Goal: Transaction & Acquisition: Purchase product/service

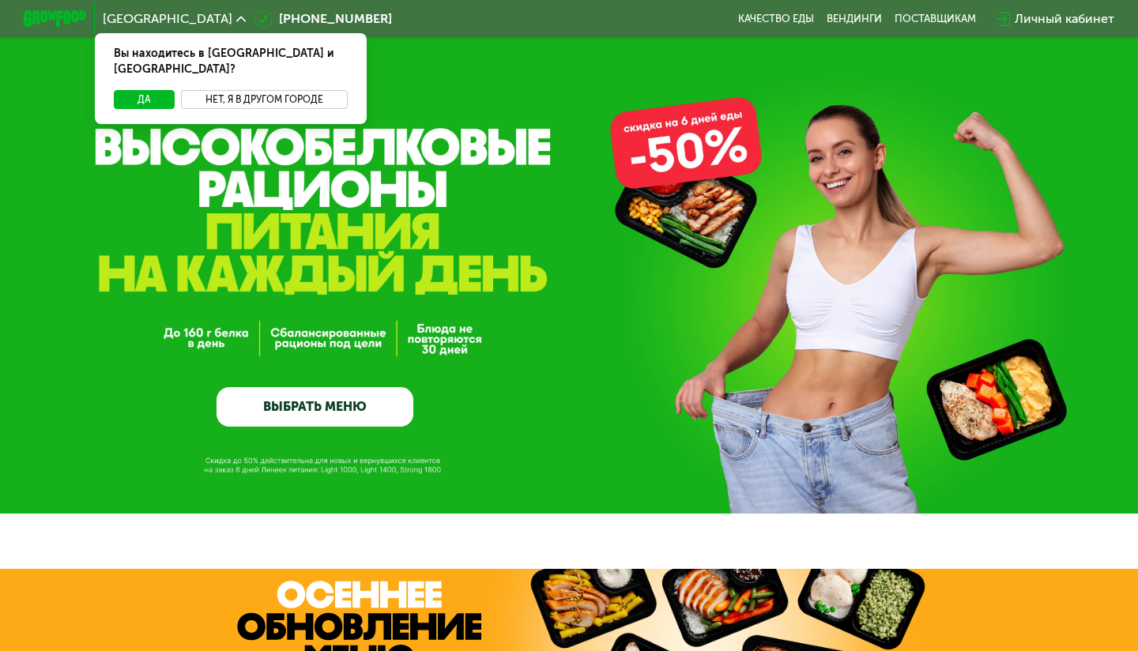
click at [281, 90] on button "Нет, я в другом городе" at bounding box center [264, 99] width 167 height 19
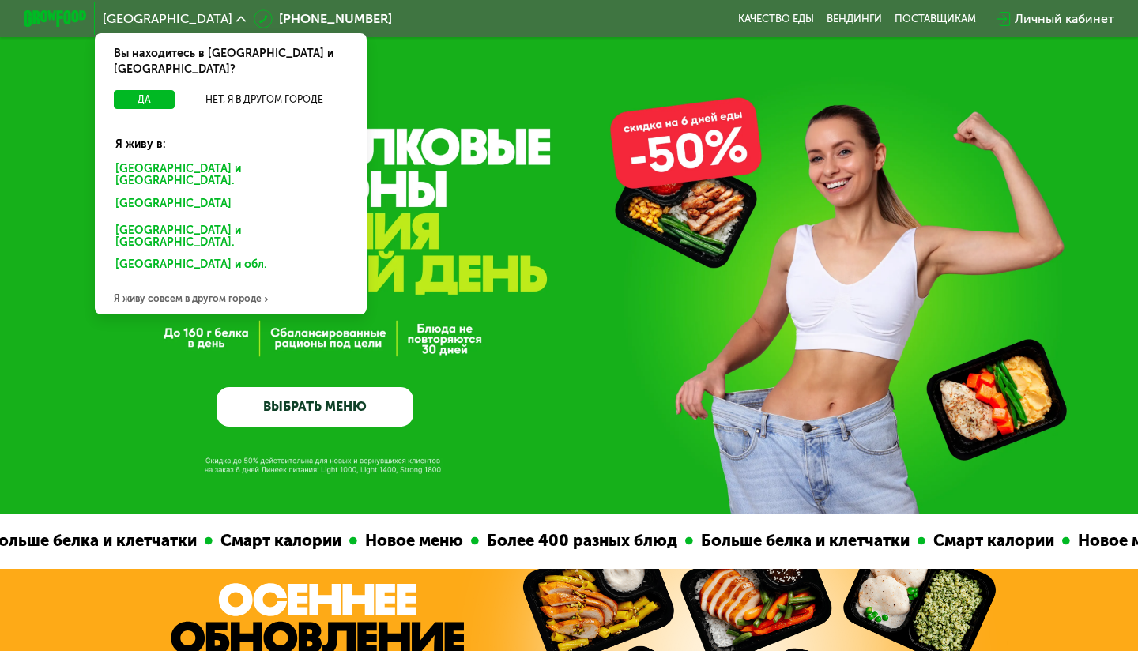
click at [208, 159] on div "Санкт-Петербурге и обл." at bounding box center [230, 175] width 253 height 33
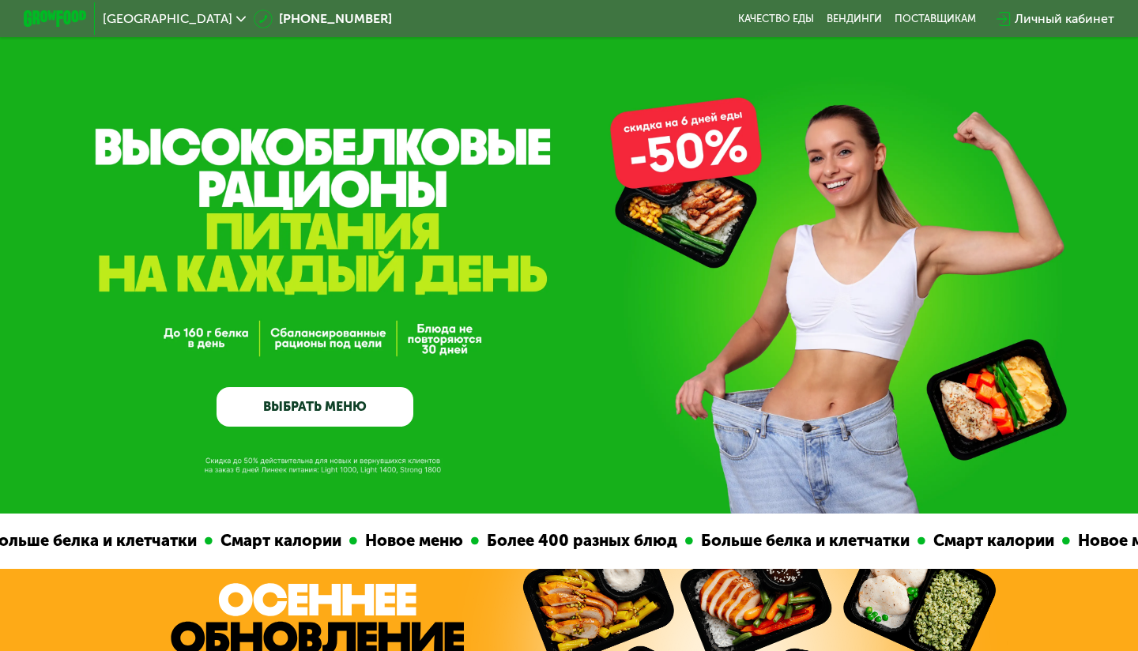
click at [316, 405] on link "ВЫБРАТЬ МЕНЮ" at bounding box center [315, 407] width 197 height 40
click at [363, 406] on link "ВЫБРАТЬ МЕНЮ" at bounding box center [315, 407] width 197 height 40
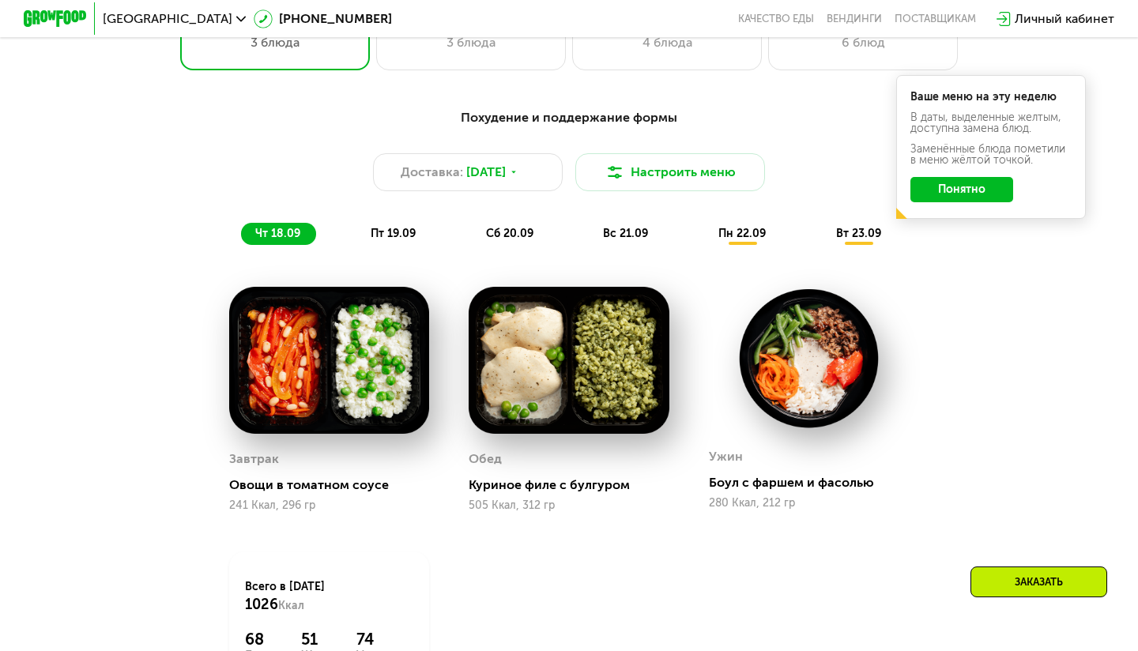
scroll to position [962, 0]
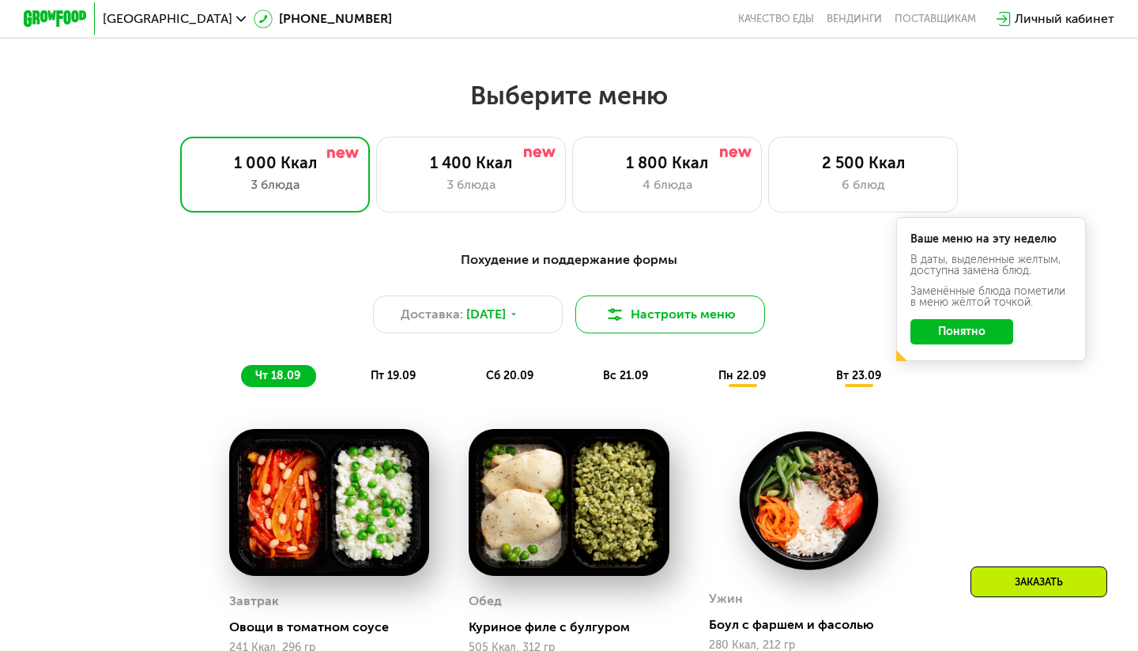
click at [650, 307] on button "Настроить меню" at bounding box center [670, 315] width 190 height 38
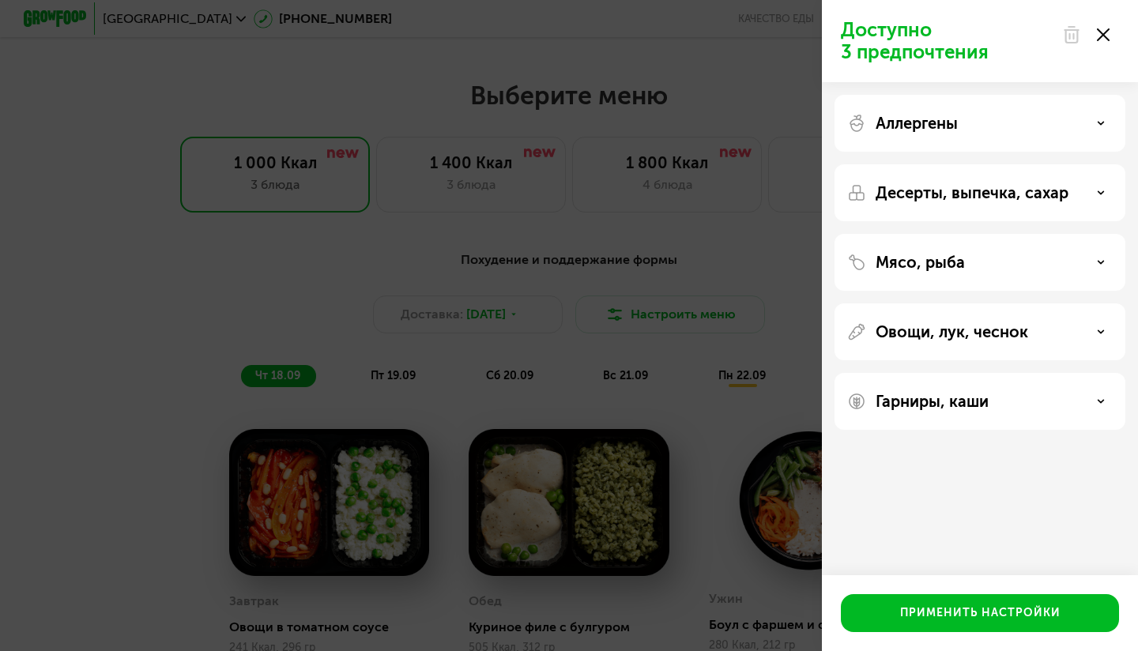
click at [1053, 258] on div "Мясо, рыба" at bounding box center [980, 262] width 266 height 19
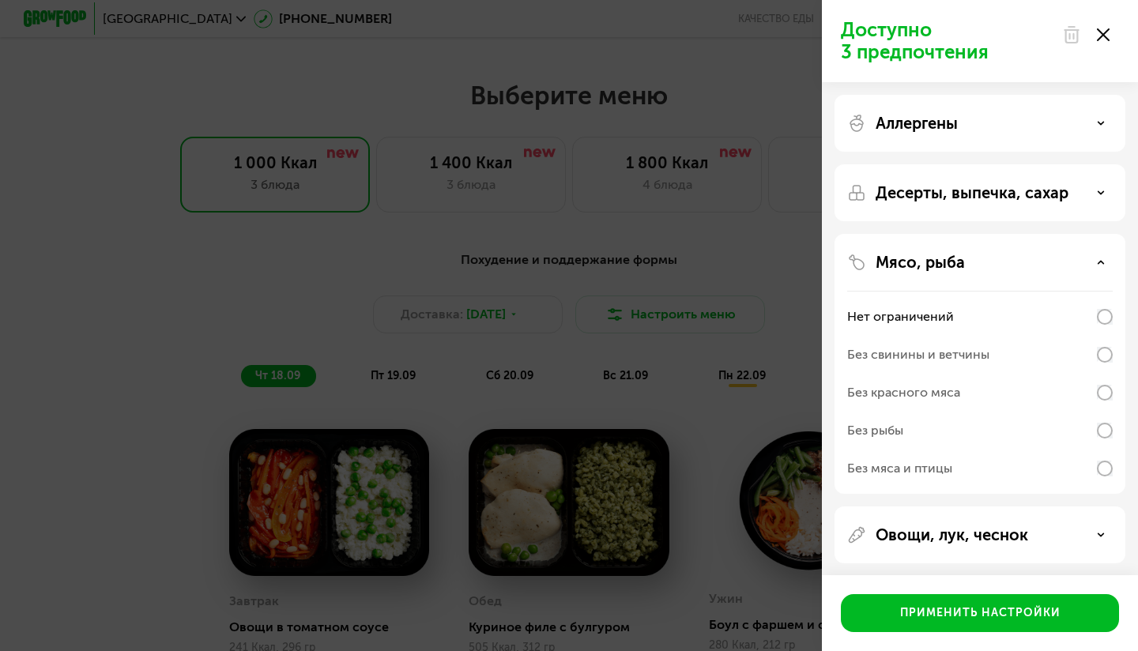
click at [1107, 480] on div "Без мяса и птицы" at bounding box center [980, 469] width 266 height 38
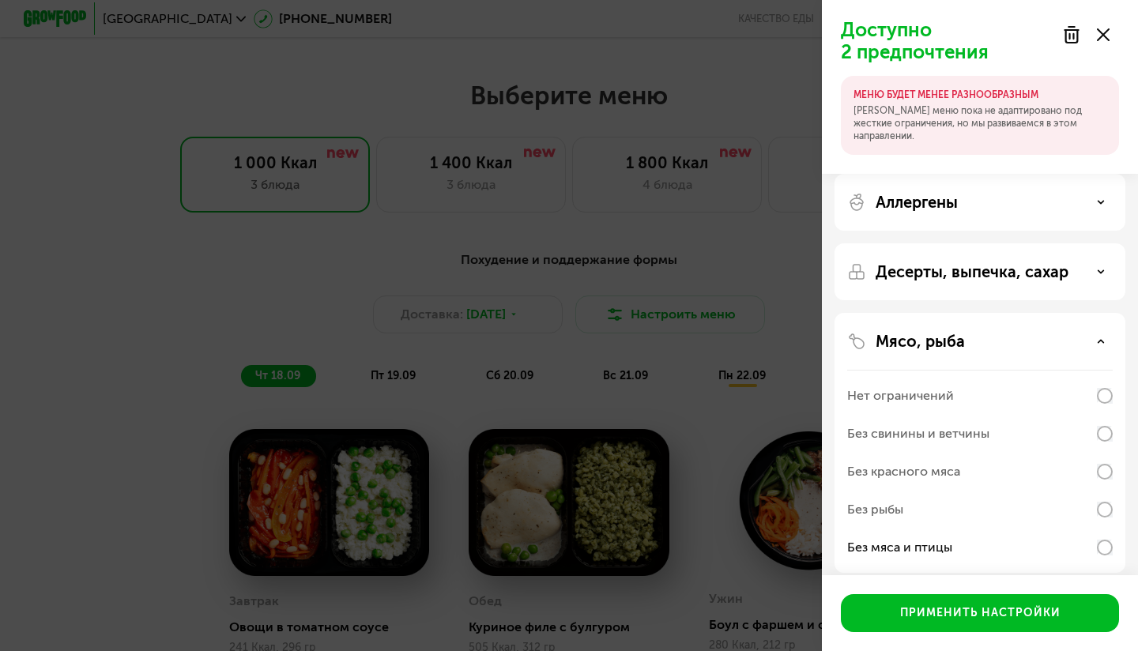
click at [1099, 444] on div "Без свинины и ветчины" at bounding box center [980, 434] width 266 height 38
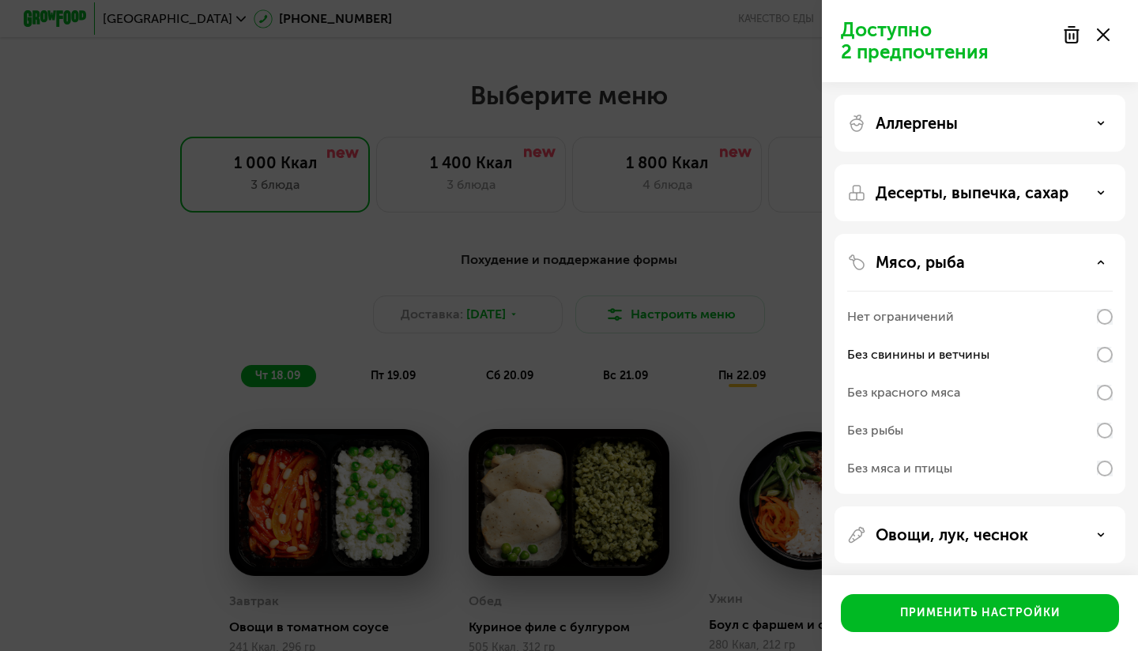
click at [1029, 122] on div "Аллергены" at bounding box center [980, 123] width 266 height 19
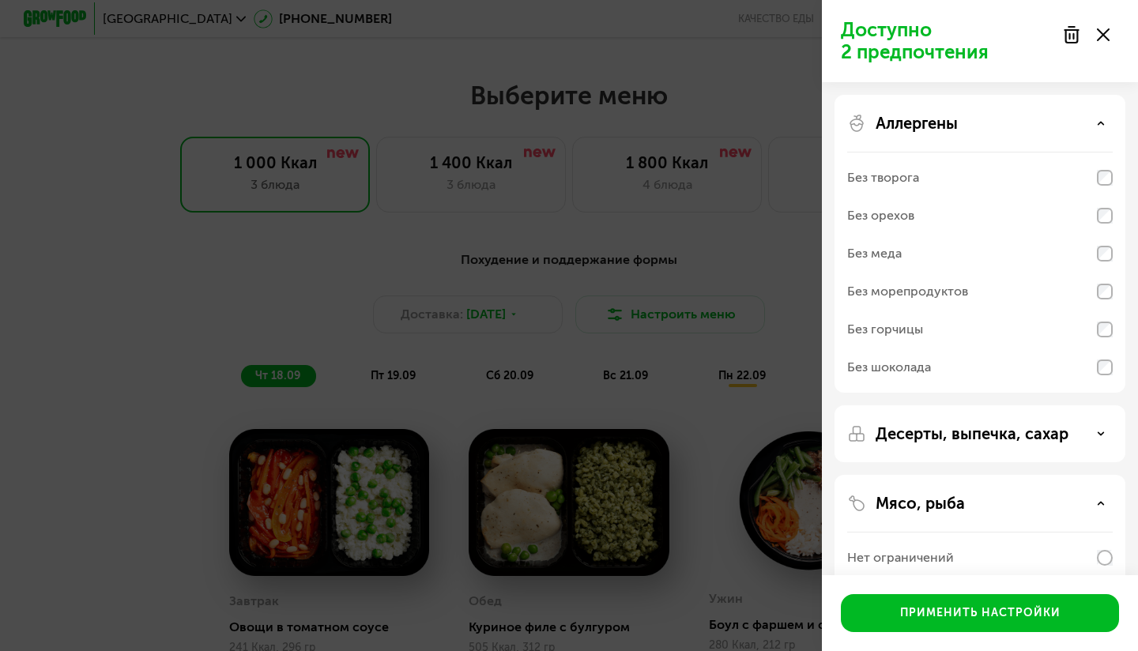
click at [1015, 122] on div "Аллергены" at bounding box center [980, 123] width 266 height 19
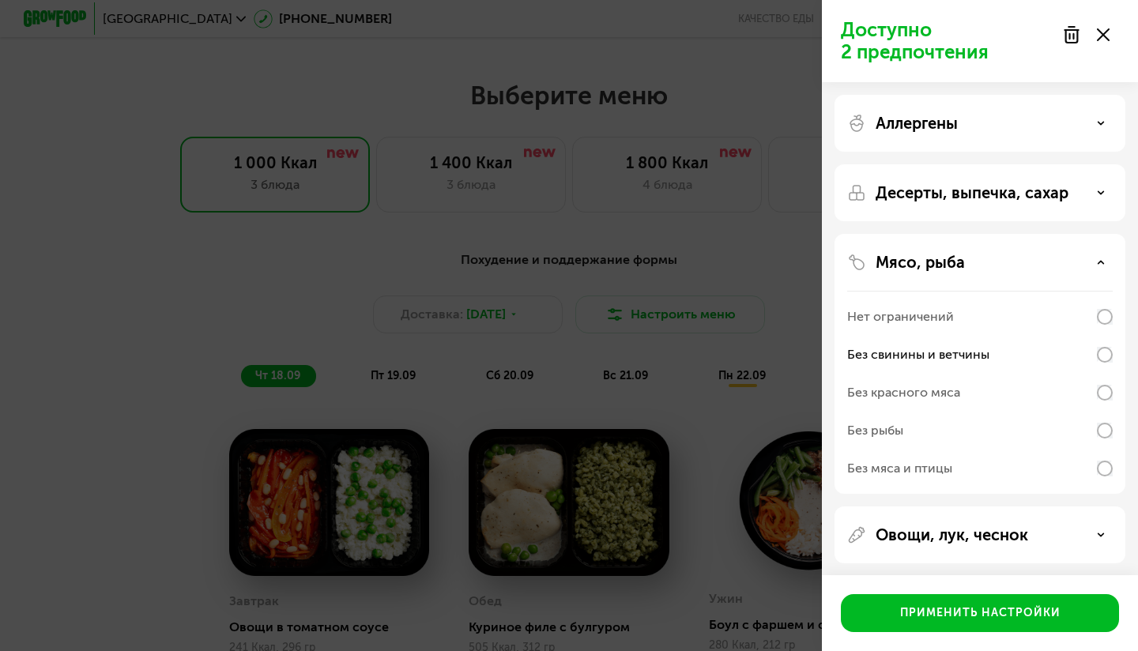
scroll to position [73, 0]
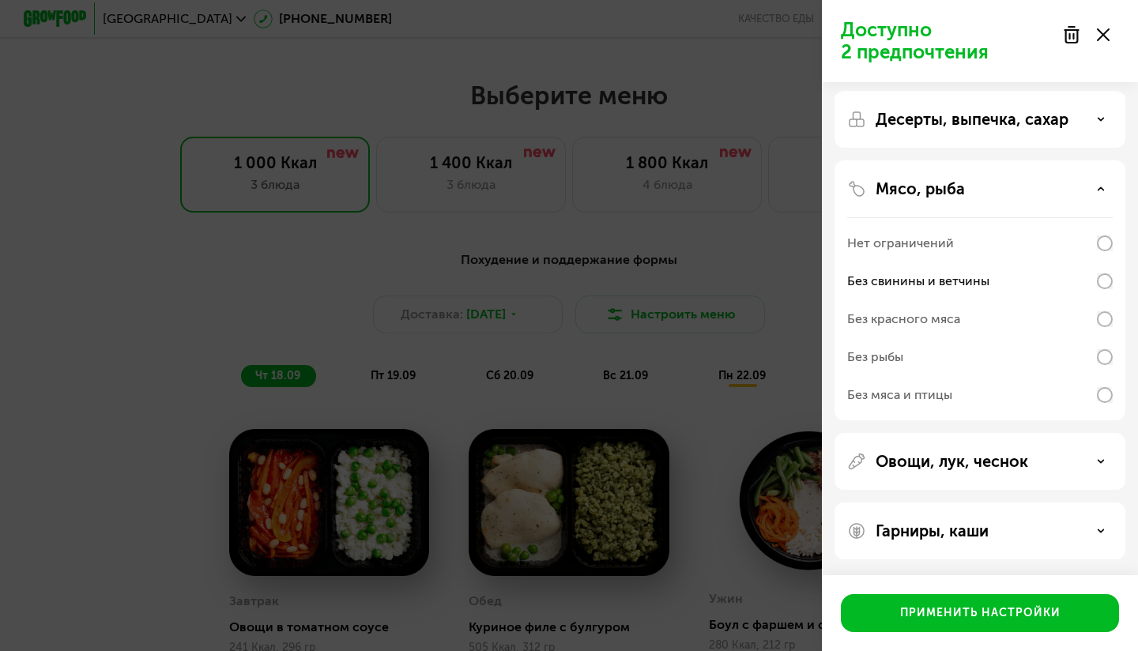
click at [981, 535] on p "Гарниры, каши" at bounding box center [932, 531] width 113 height 19
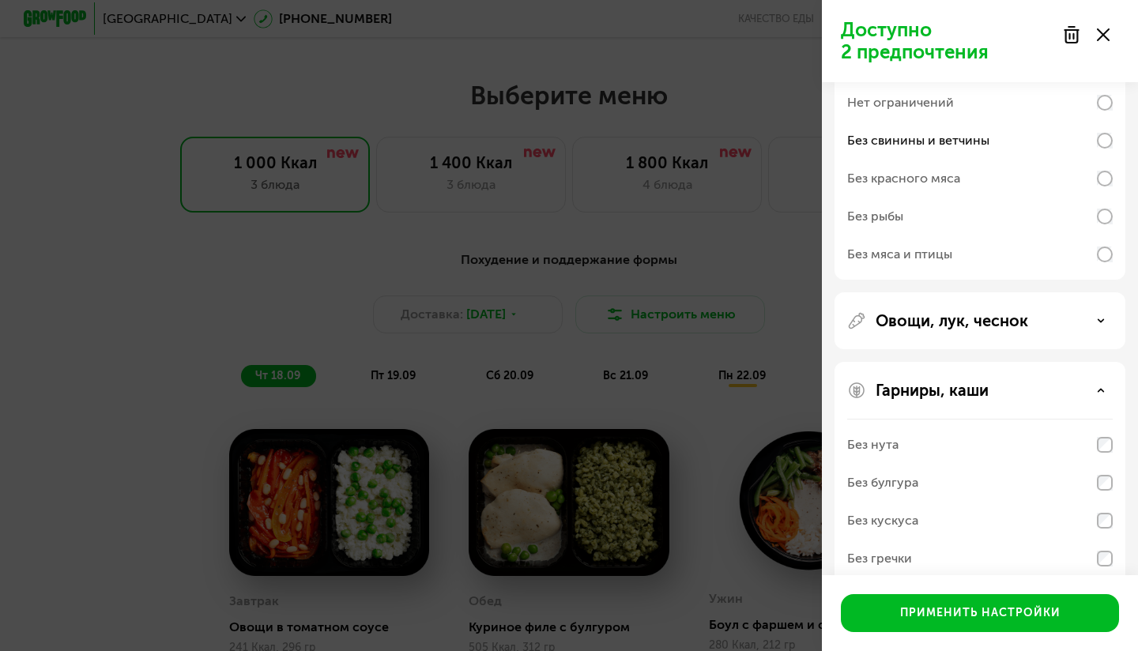
scroll to position [277, 0]
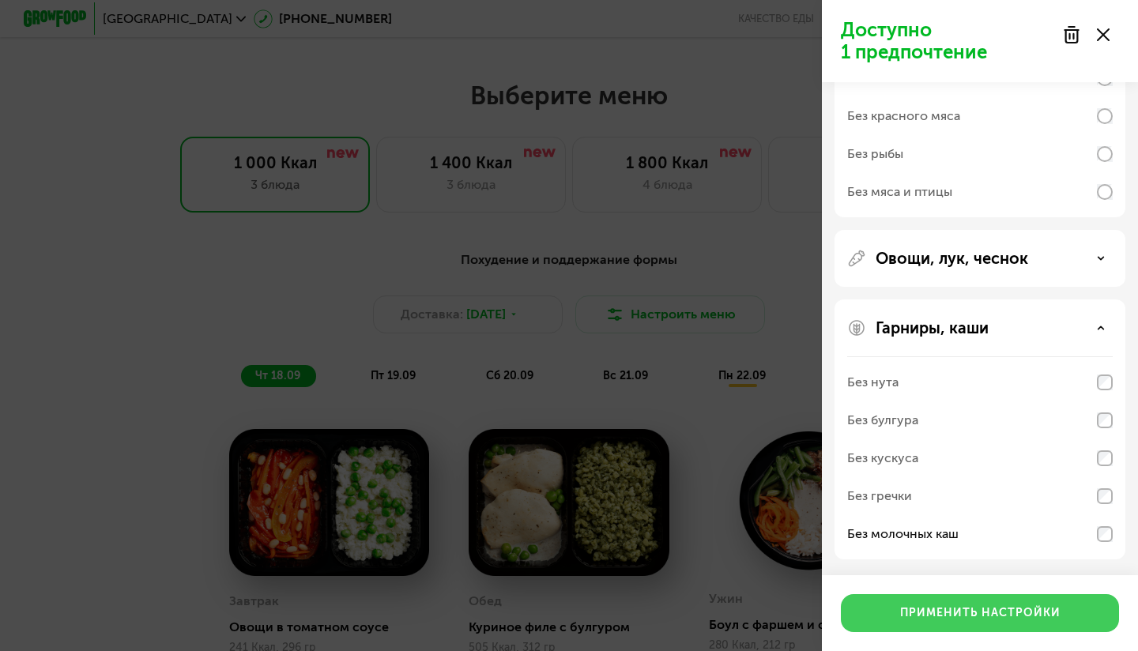
click at [1018, 623] on button "Применить настройки" at bounding box center [980, 613] width 278 height 38
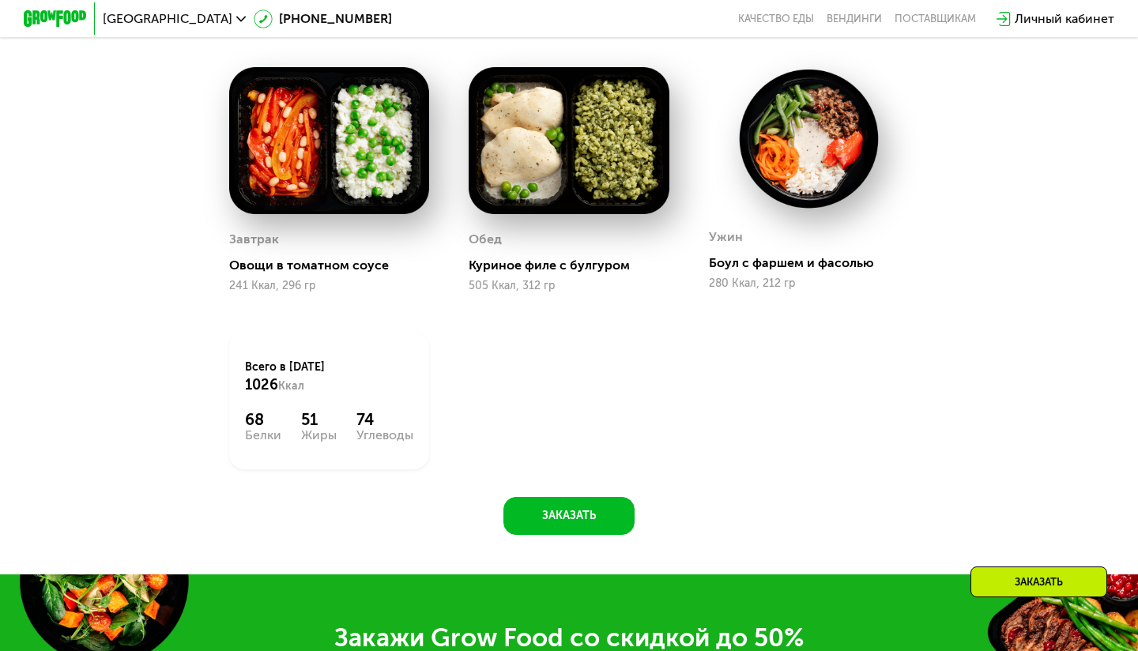
scroll to position [1403, 0]
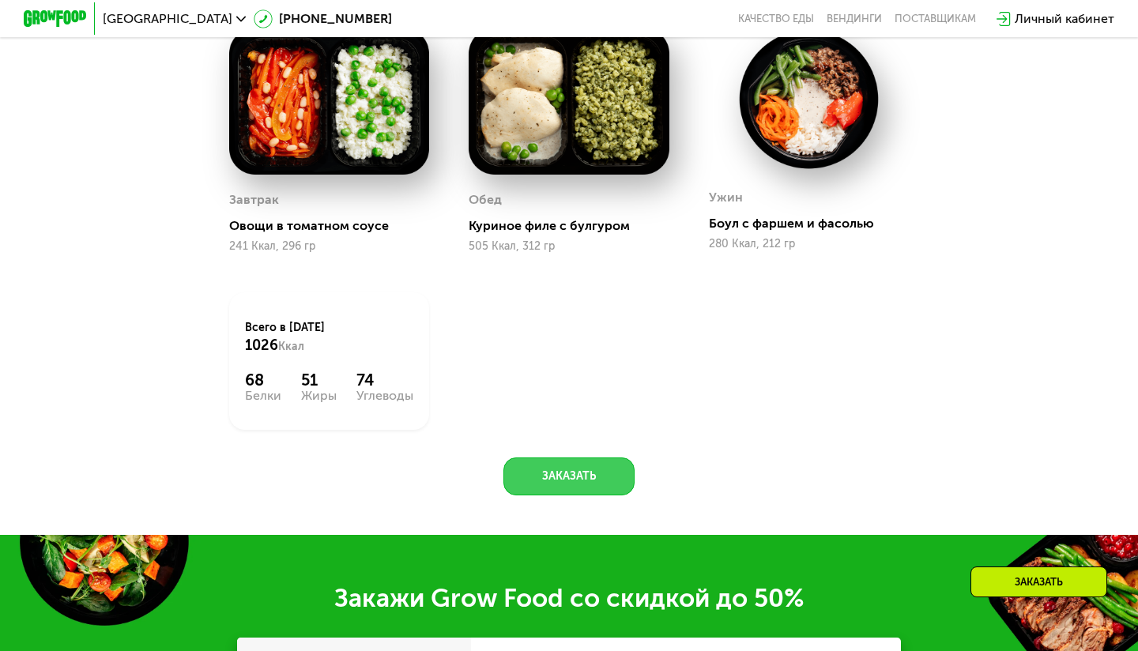
click at [589, 465] on button "Заказать" at bounding box center [568, 477] width 131 height 38
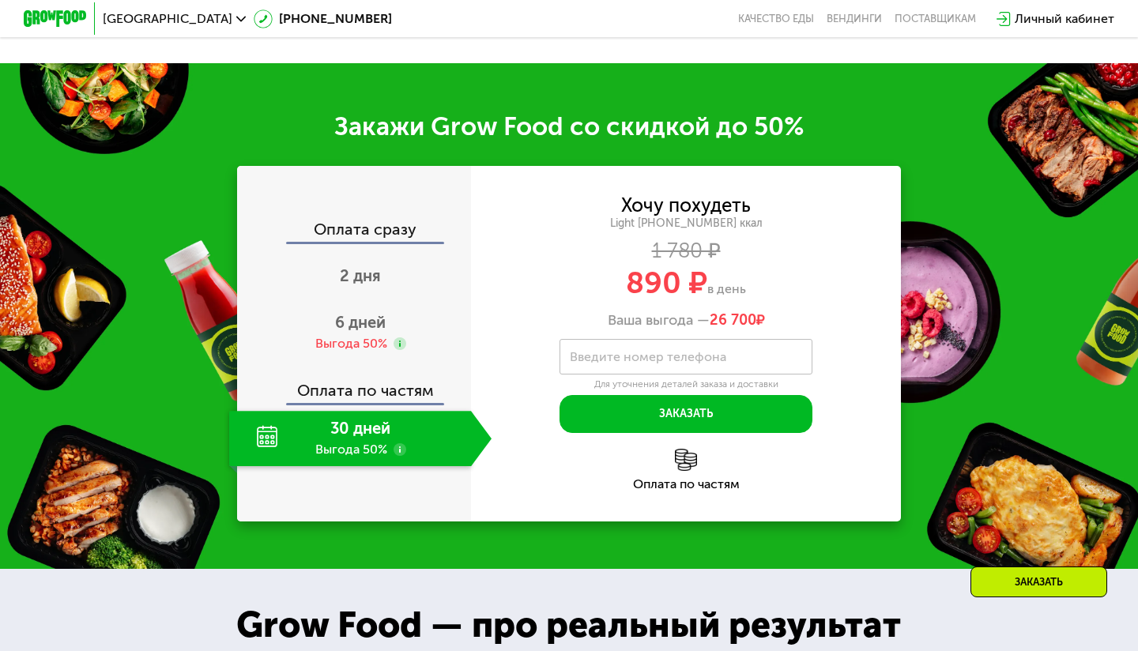
scroll to position [1937, 0]
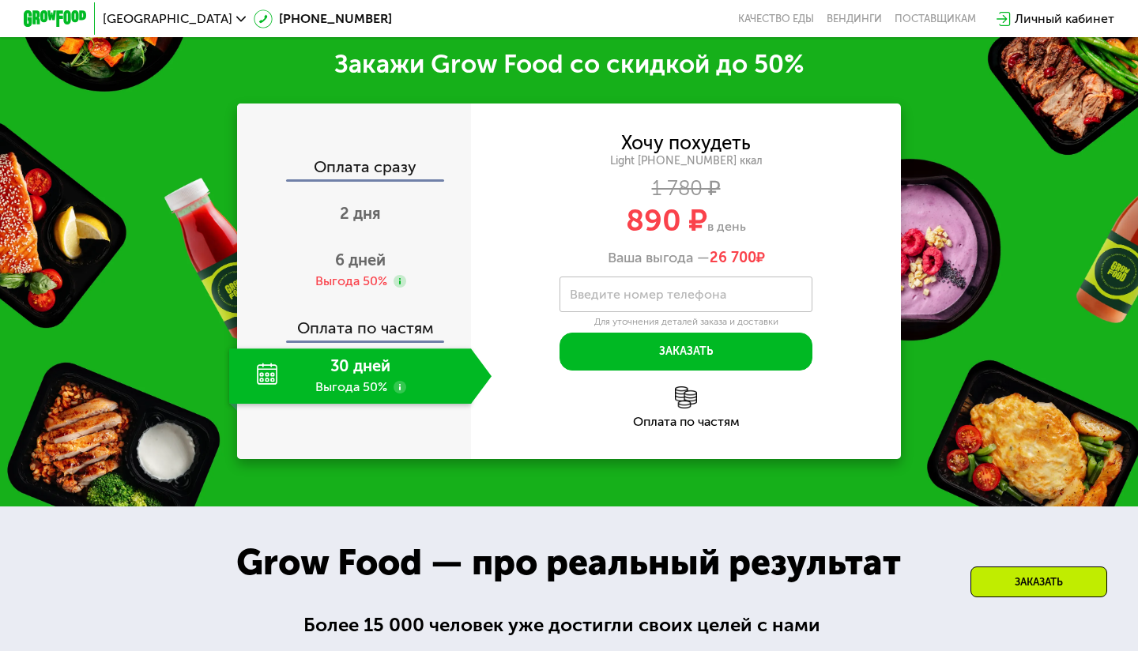
click at [358, 371] on div "30 дней Выгода 50%" at bounding box center [350, 375] width 242 height 55
click at [399, 386] on use at bounding box center [400, 387] width 13 height 13
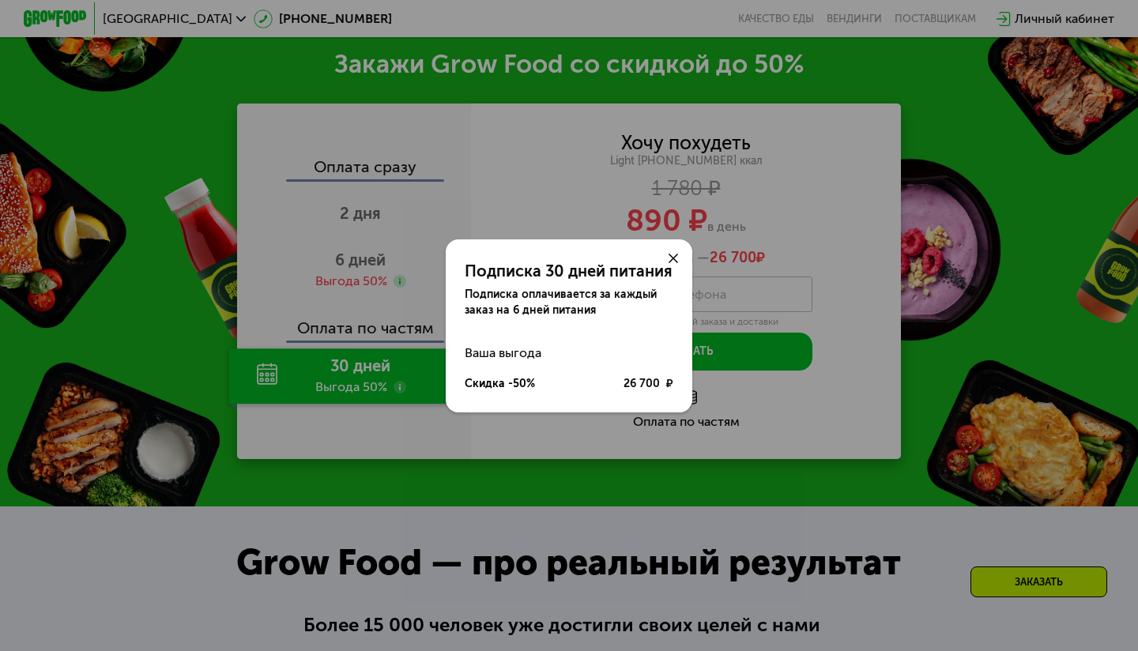
click at [674, 254] on icon at bounding box center [673, 258] width 9 height 9
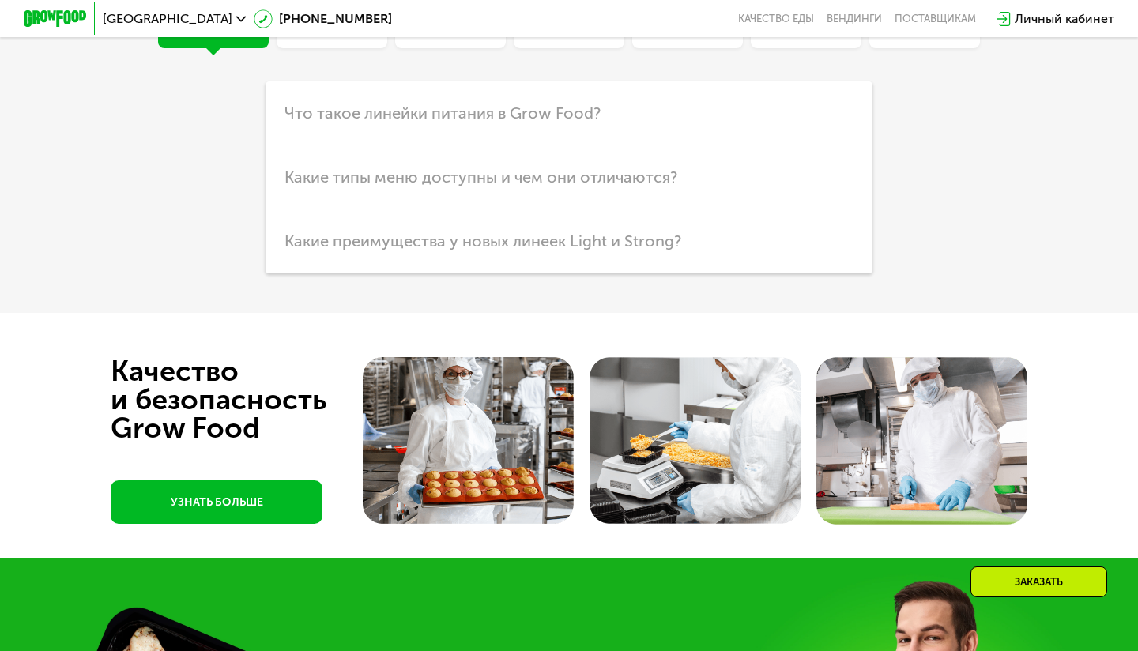
scroll to position [5042, 0]
